Goal: Find specific page/section: Find specific page/section

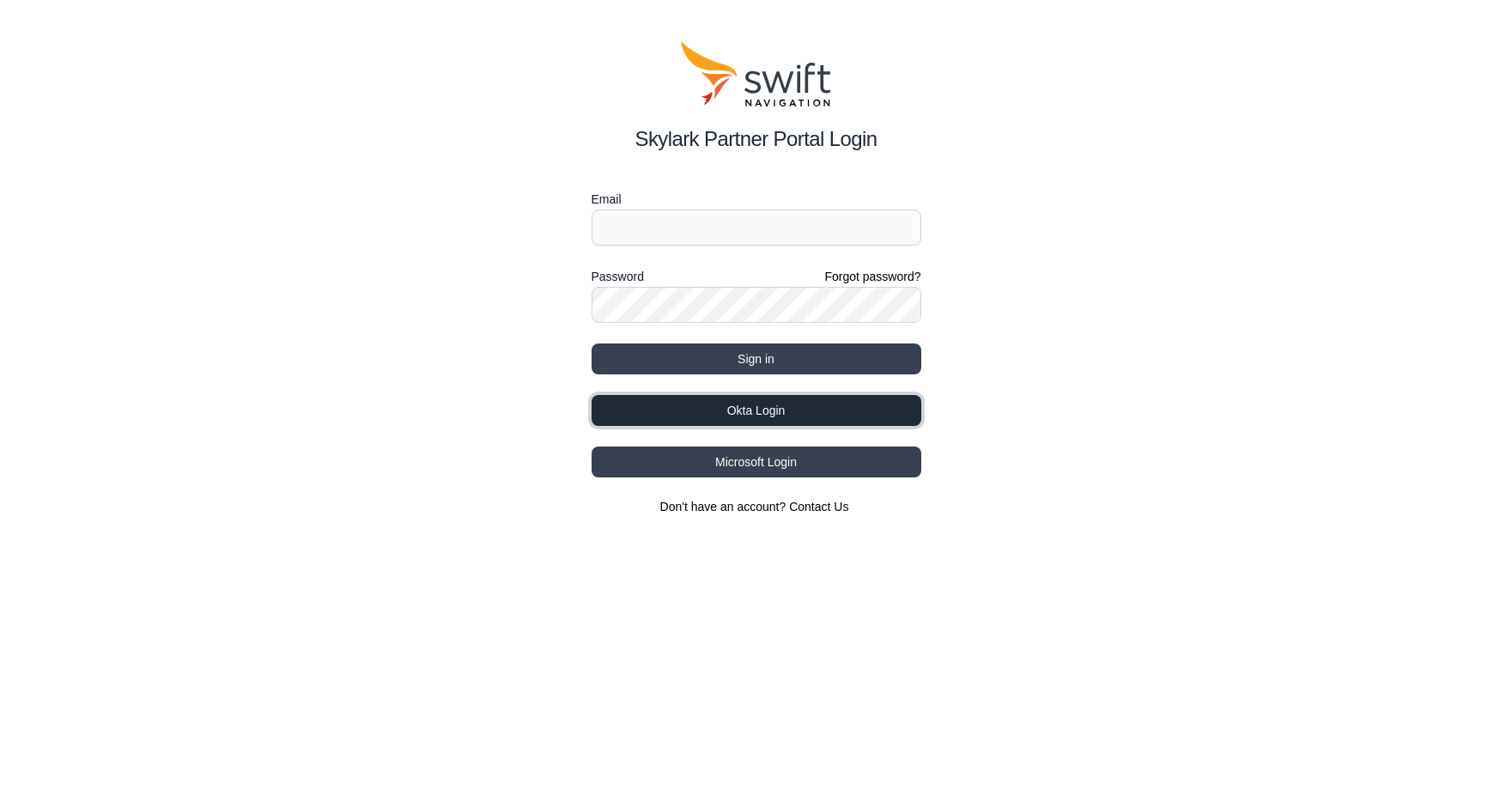
click at [763, 414] on button "Okta Login" at bounding box center [756, 411] width 329 height 31
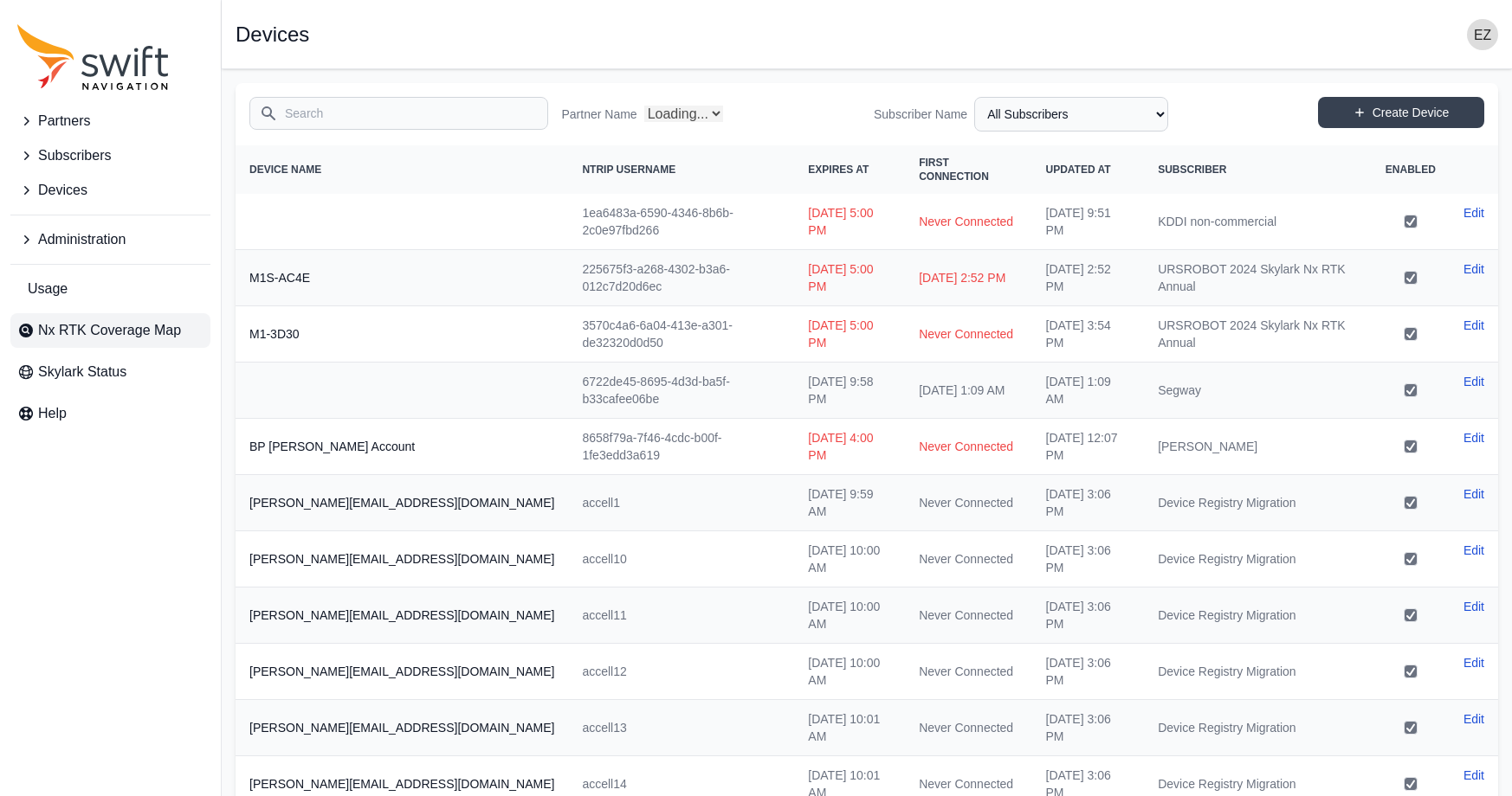
click at [102, 320] on span "Nx RTK Coverage Map" at bounding box center [110, 330] width 143 height 21
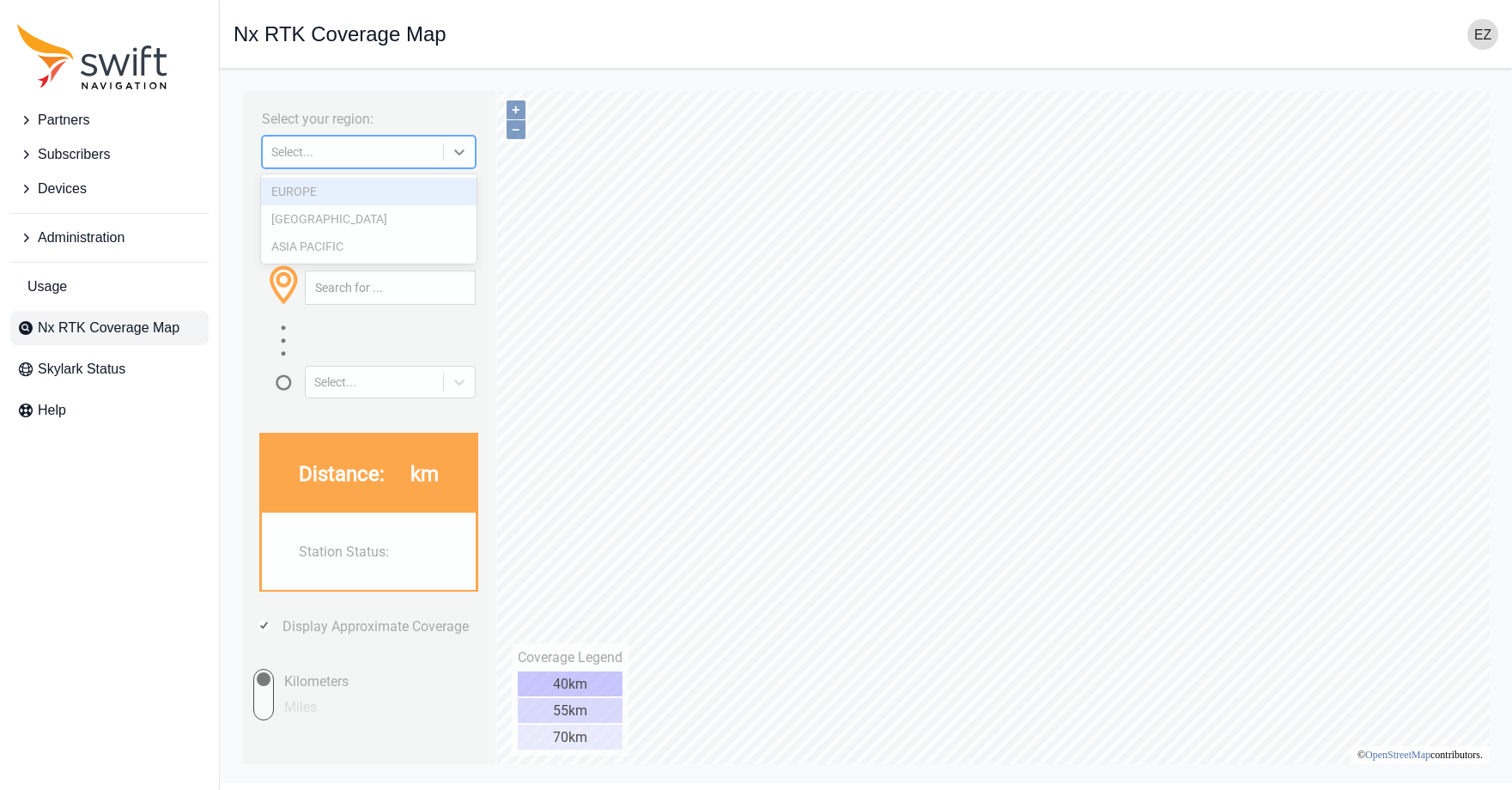
click at [443, 145] on div "Select..." at bounding box center [353, 153] width 181 height 17
click at [398, 250] on div "ASIA PACIFIC" at bounding box center [369, 247] width 217 height 27
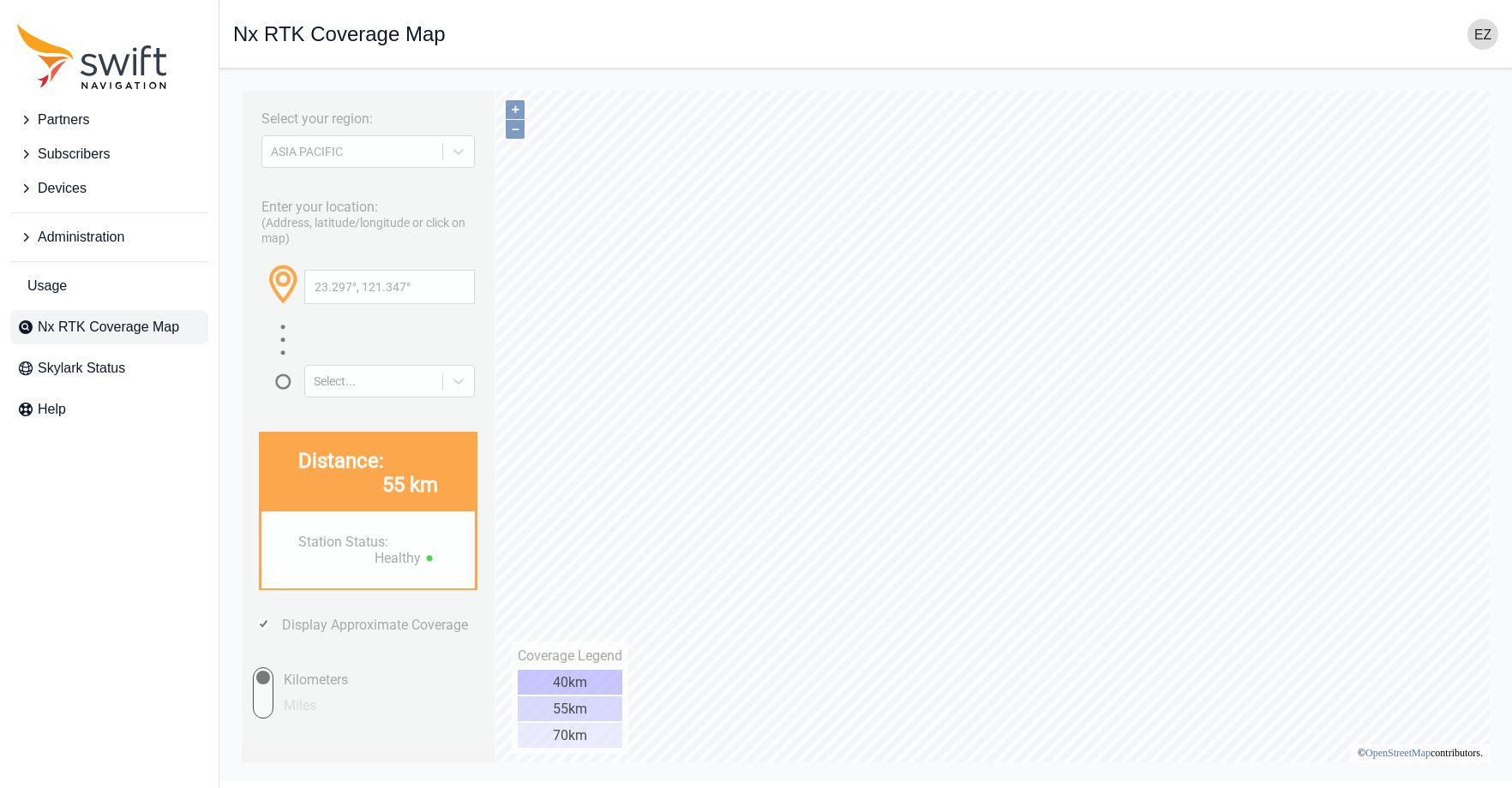
type input "23.460°, 121.166°"
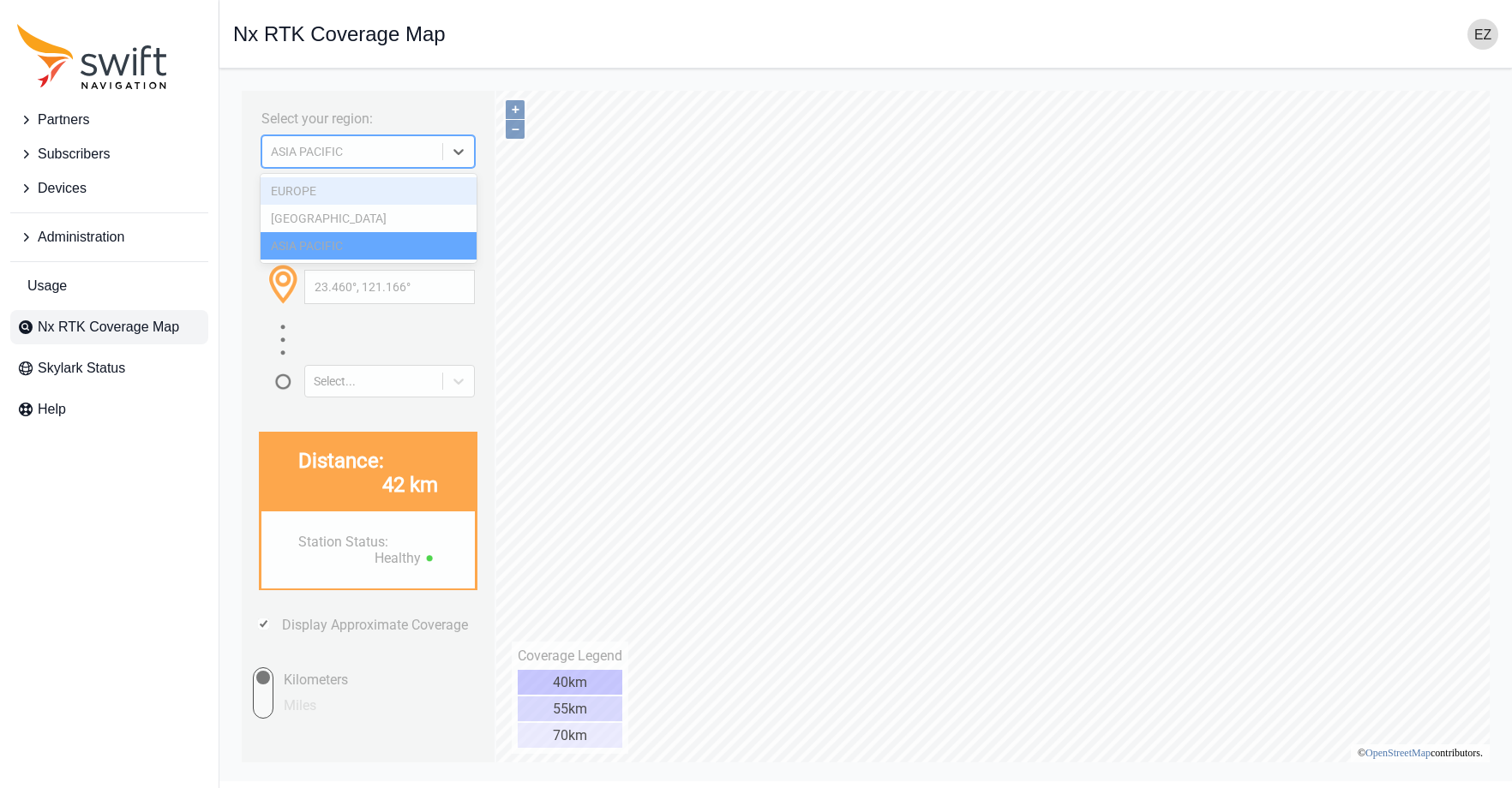
click at [468, 159] on div at bounding box center [459, 152] width 31 height 31
click at [409, 214] on div "[GEOGRAPHIC_DATA]" at bounding box center [369, 218] width 216 height 27
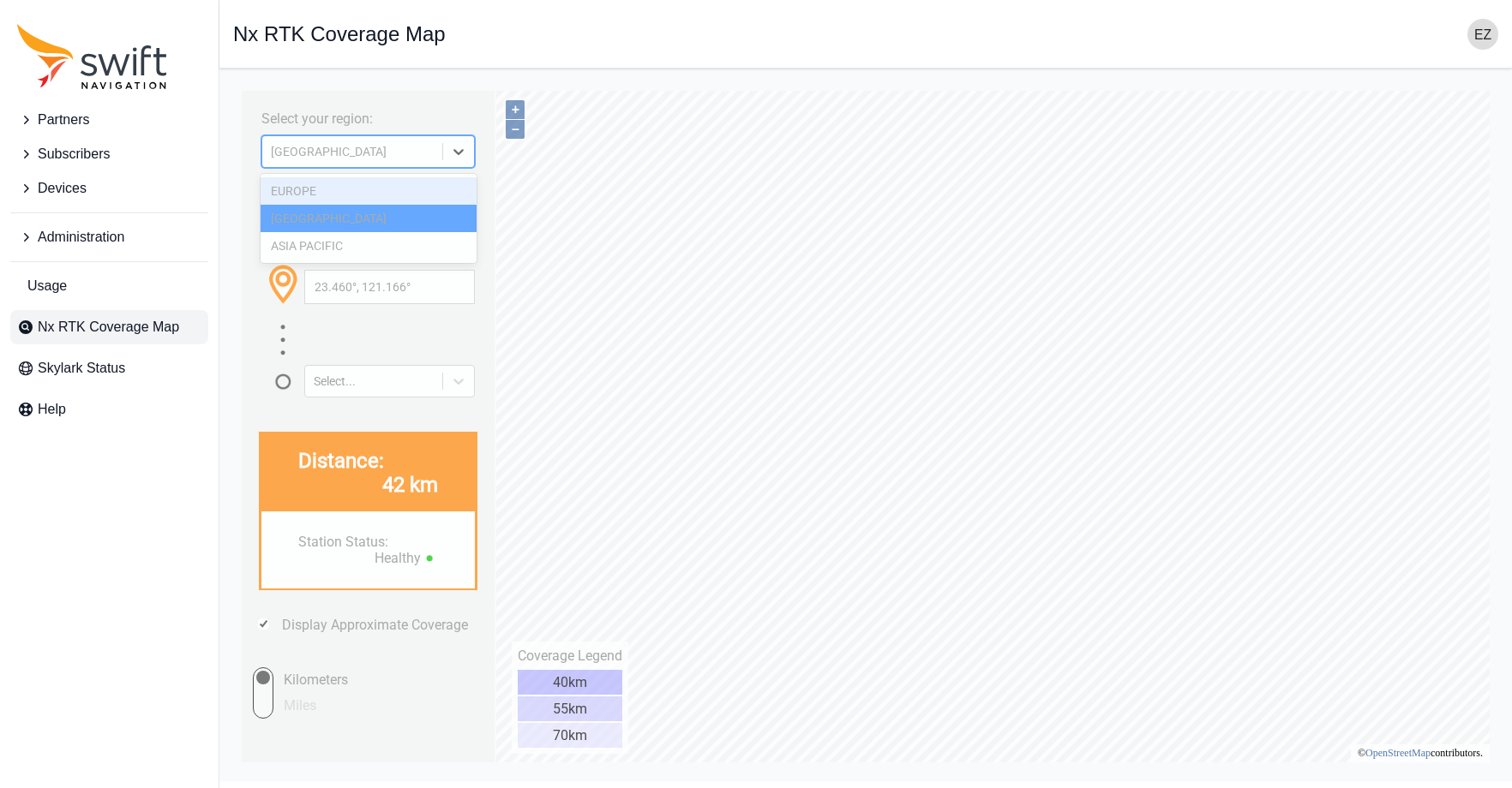
click at [455, 157] on icon at bounding box center [459, 152] width 17 height 17
drag, startPoint x: 396, startPoint y: 187, endPoint x: 466, endPoint y: 145, distance: 81.6
click at [396, 187] on div "EUROPE" at bounding box center [369, 191] width 216 height 27
click at [445, 163] on div at bounding box center [459, 152] width 31 height 31
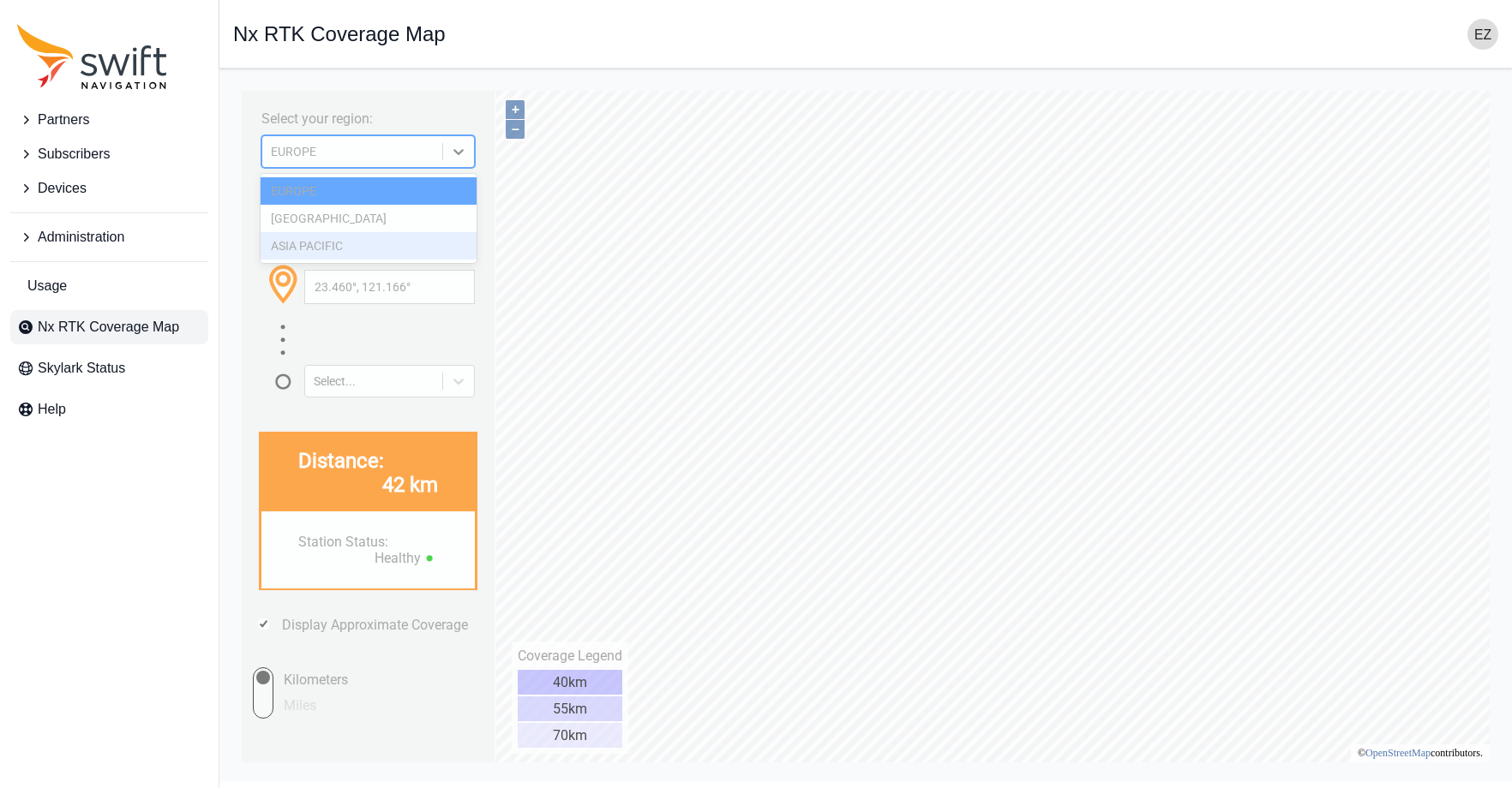
click at [404, 247] on div "ASIA PACIFIC" at bounding box center [369, 246] width 216 height 27
